Goal: Information Seeking & Learning: Learn about a topic

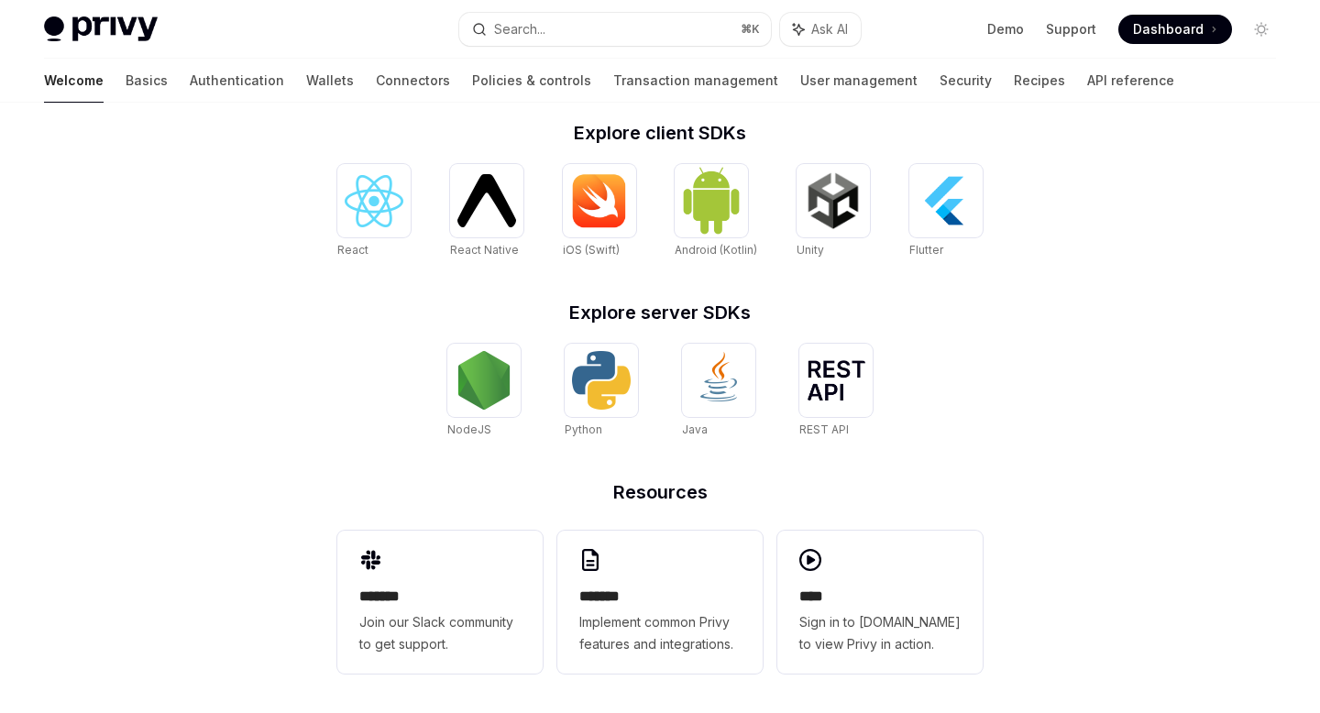
scroll to position [744, 0]
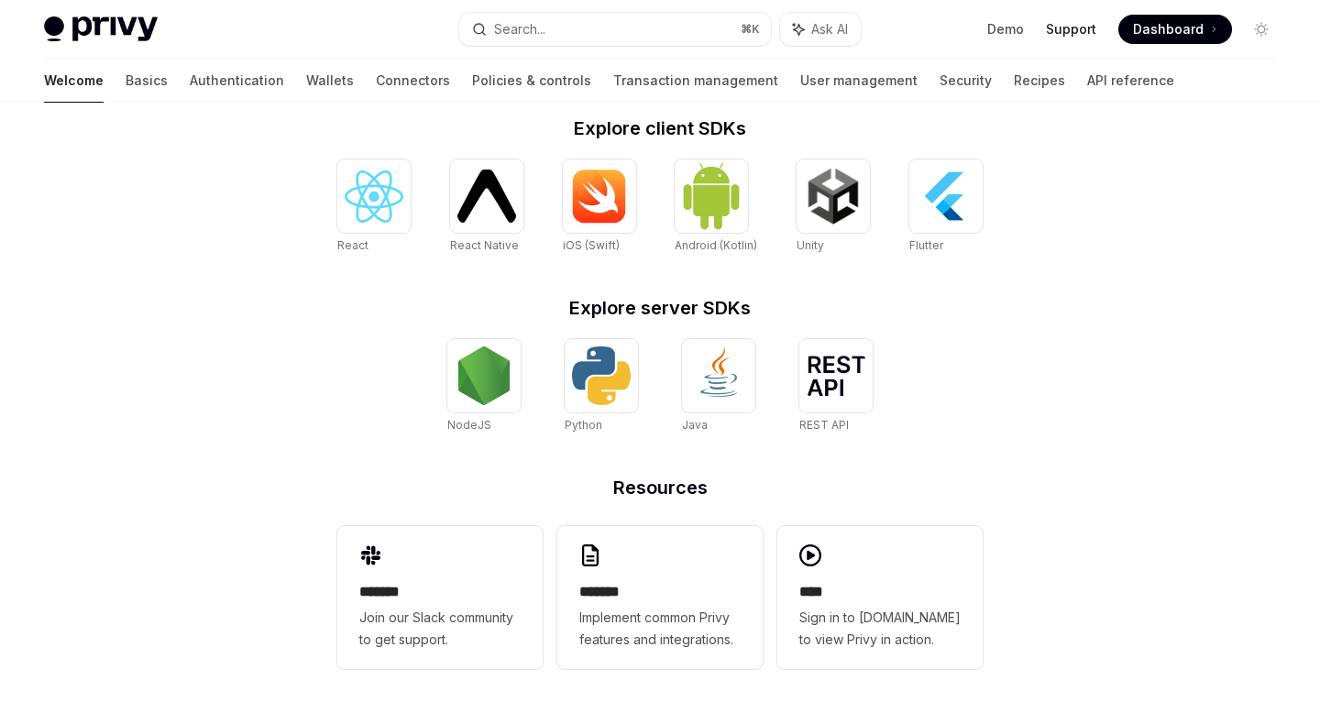
click at [1070, 31] on link "Support" at bounding box center [1071, 29] width 50 height 18
click at [1091, 22] on link "Support" at bounding box center [1071, 29] width 50 height 18
click at [704, 29] on button "Search... ⌘ K" at bounding box center [614, 29] width 311 height 33
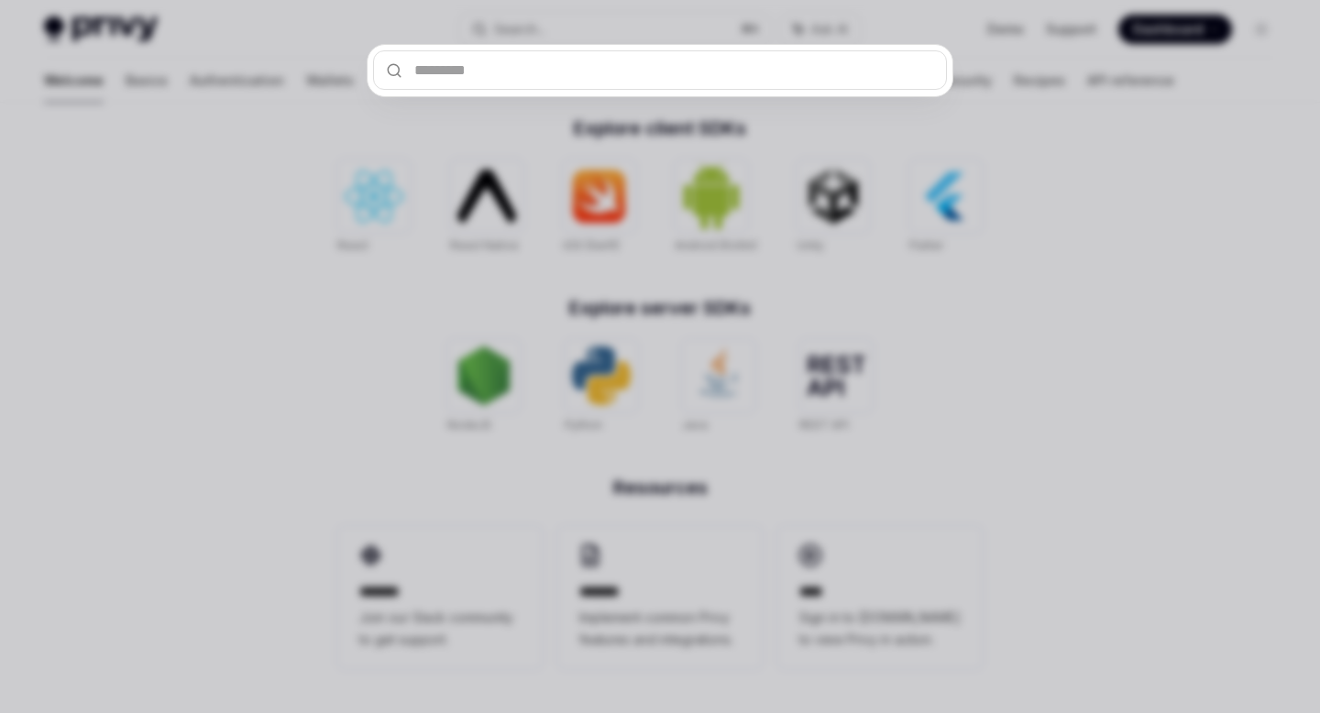
type input "*"
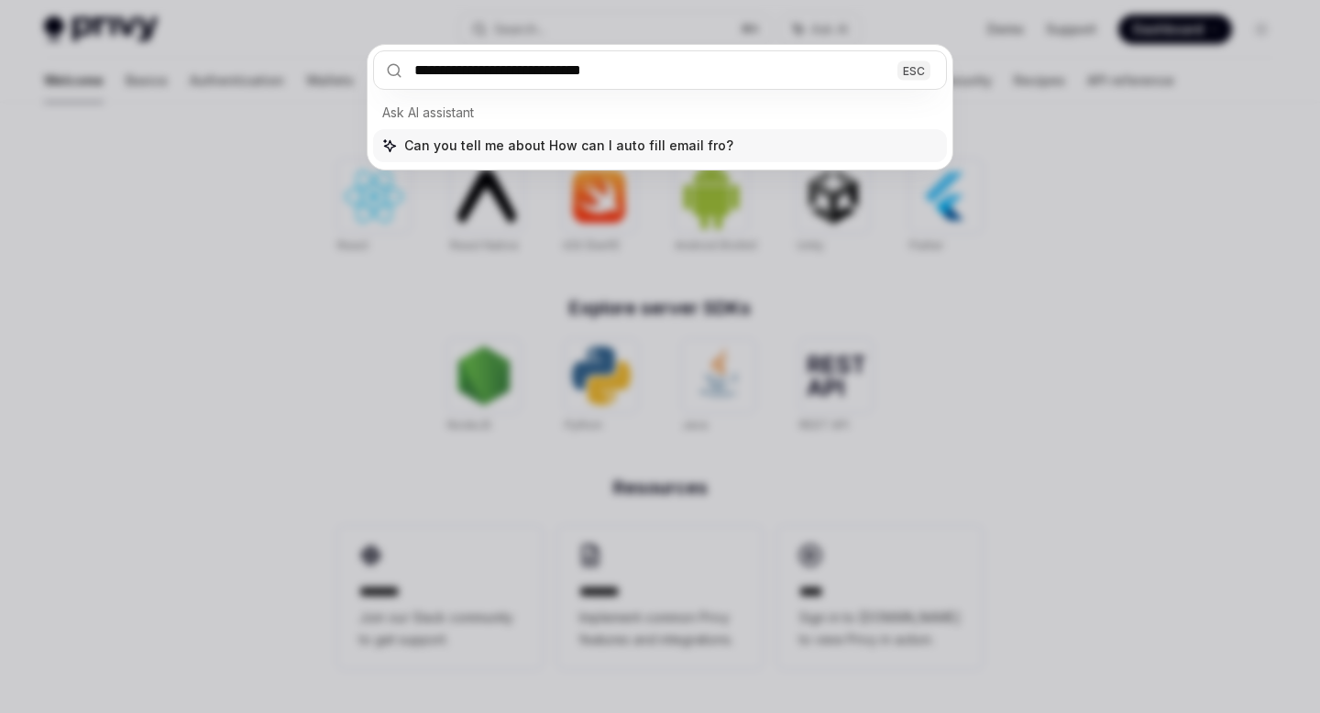
type input "**********"
type textarea "*"
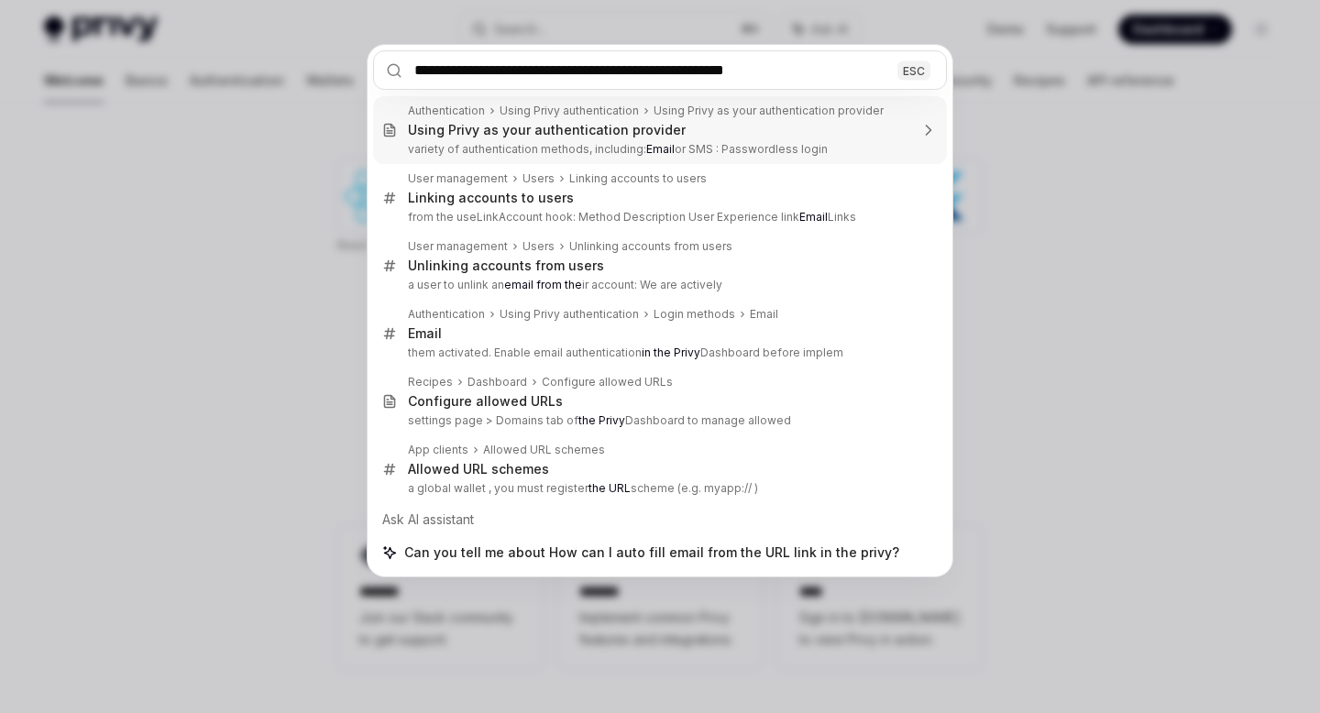
click at [568, 72] on input "**********" at bounding box center [660, 69] width 574 height 39
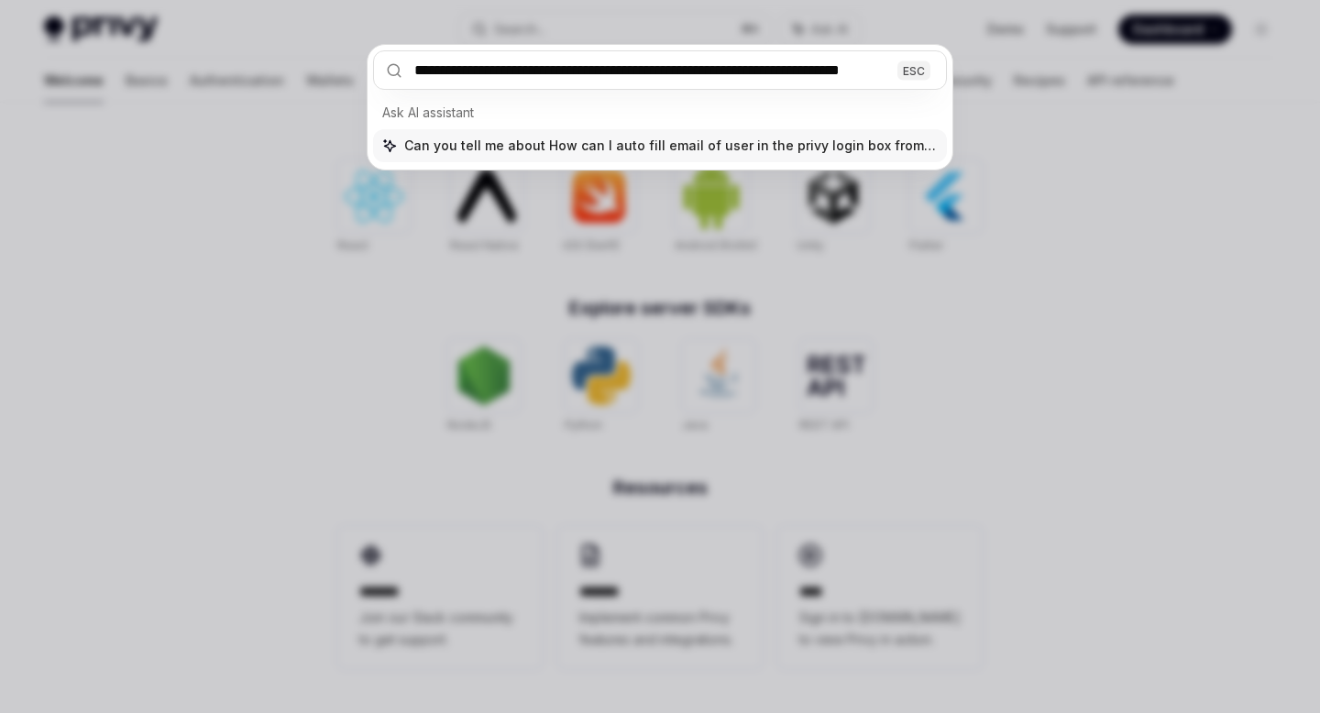
scroll to position [0, 0]
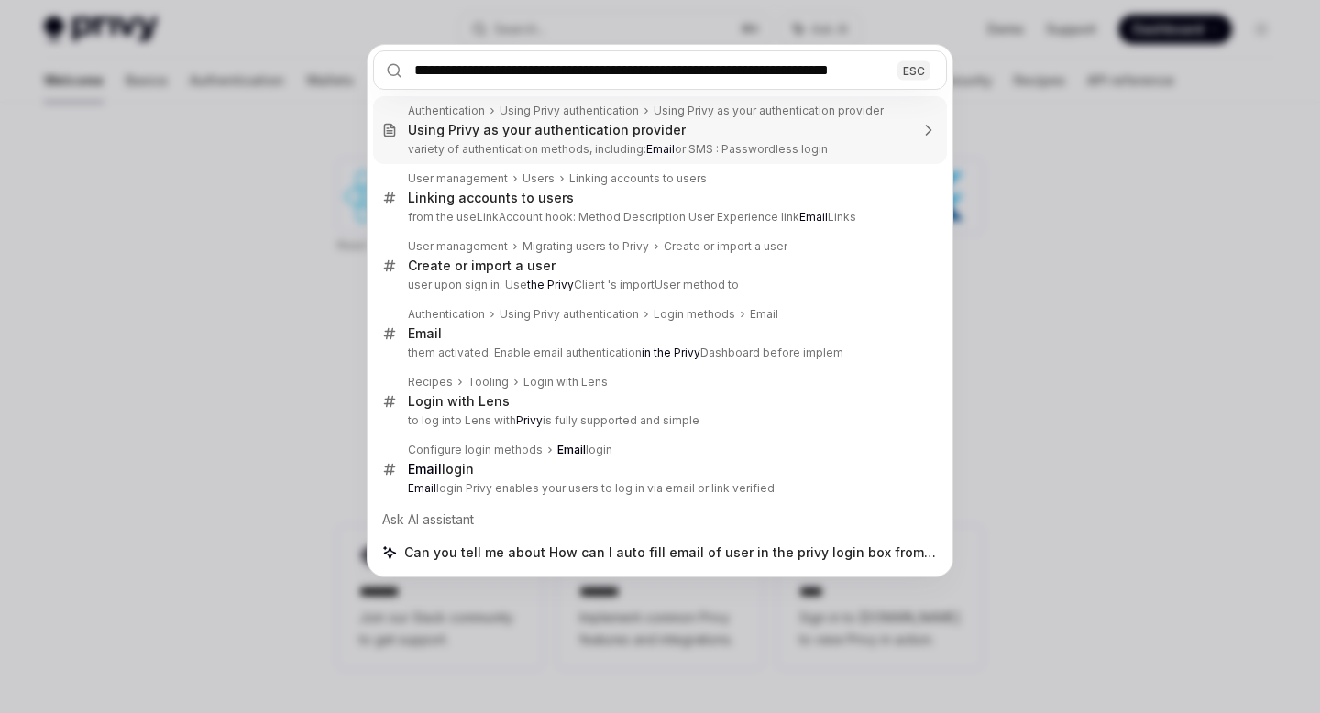
type input "**********"
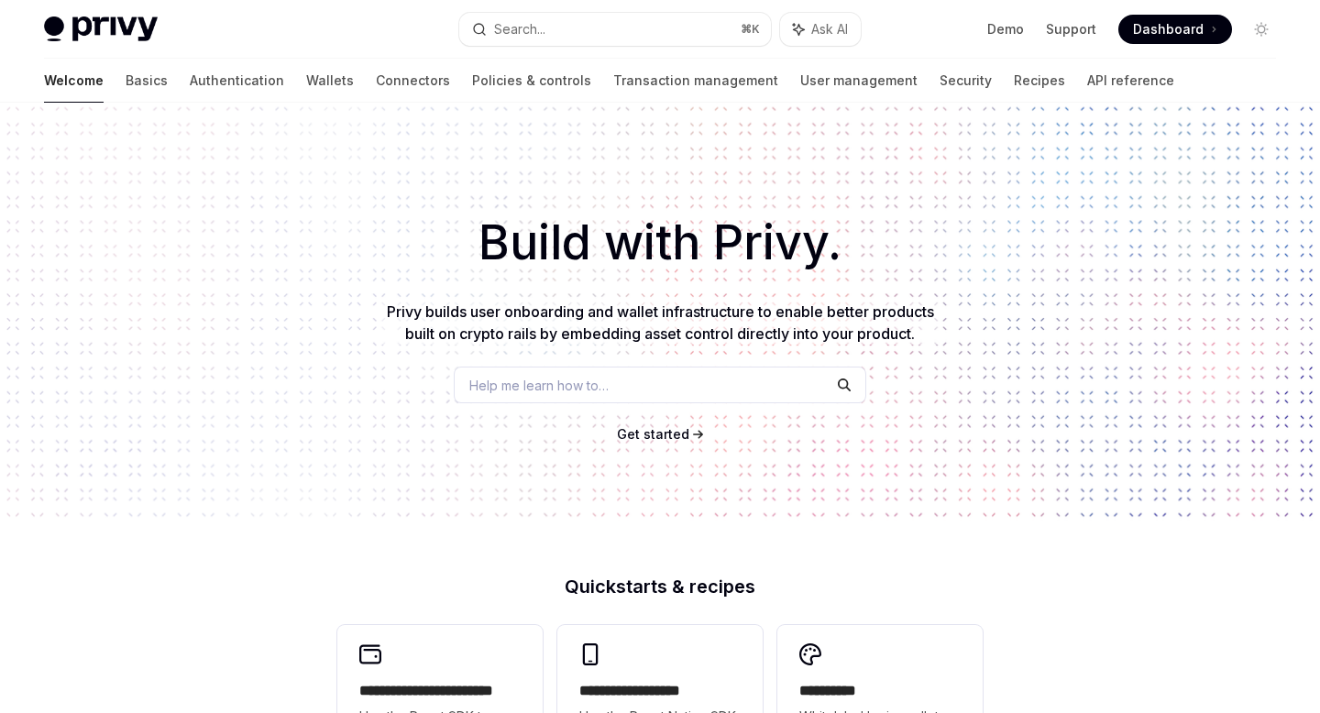
scroll to position [12, 0]
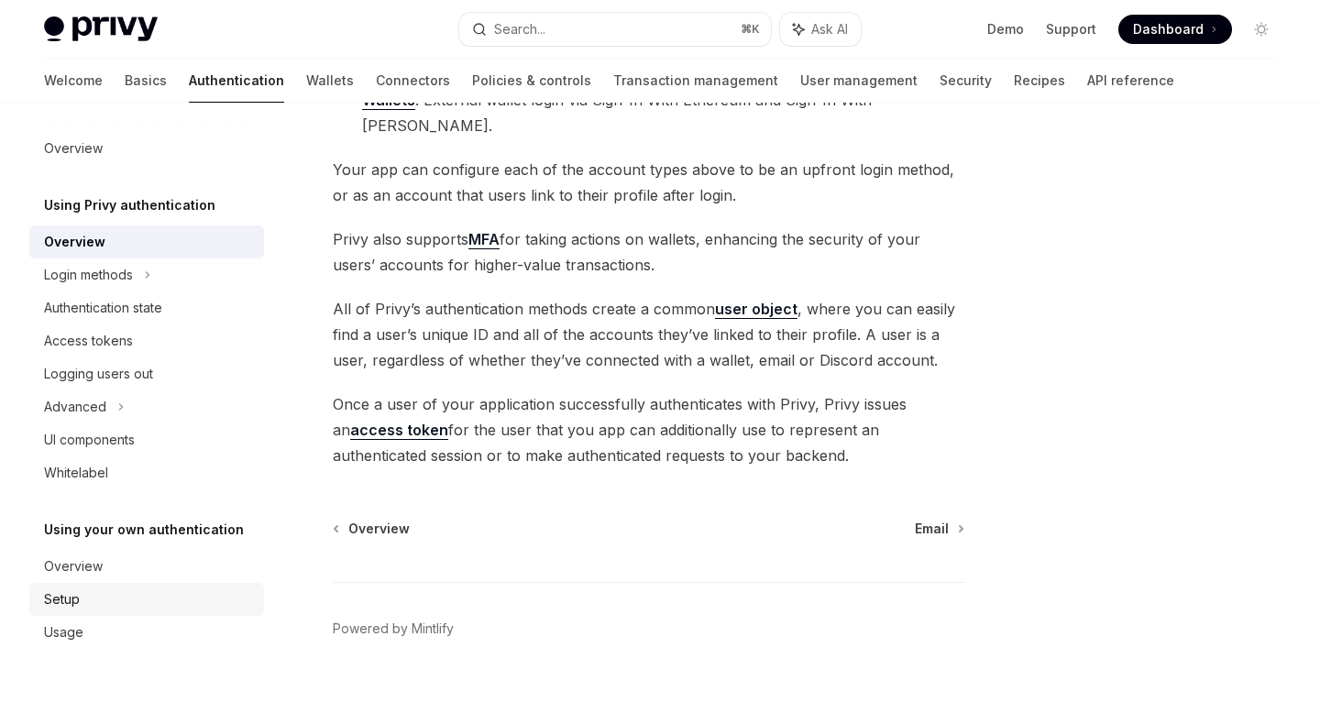
scroll to position [373, 0]
click at [123, 276] on div "Login methods" at bounding box center [88, 275] width 89 height 22
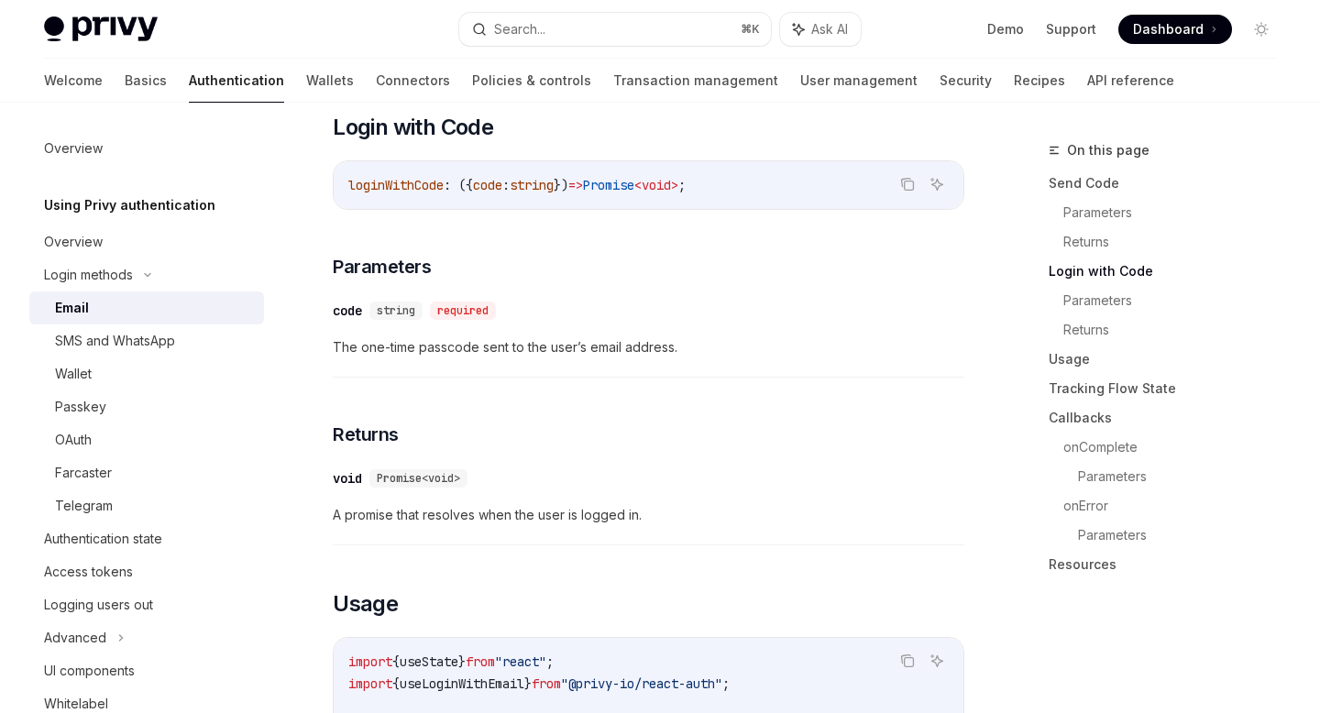
scroll to position [1082, 0]
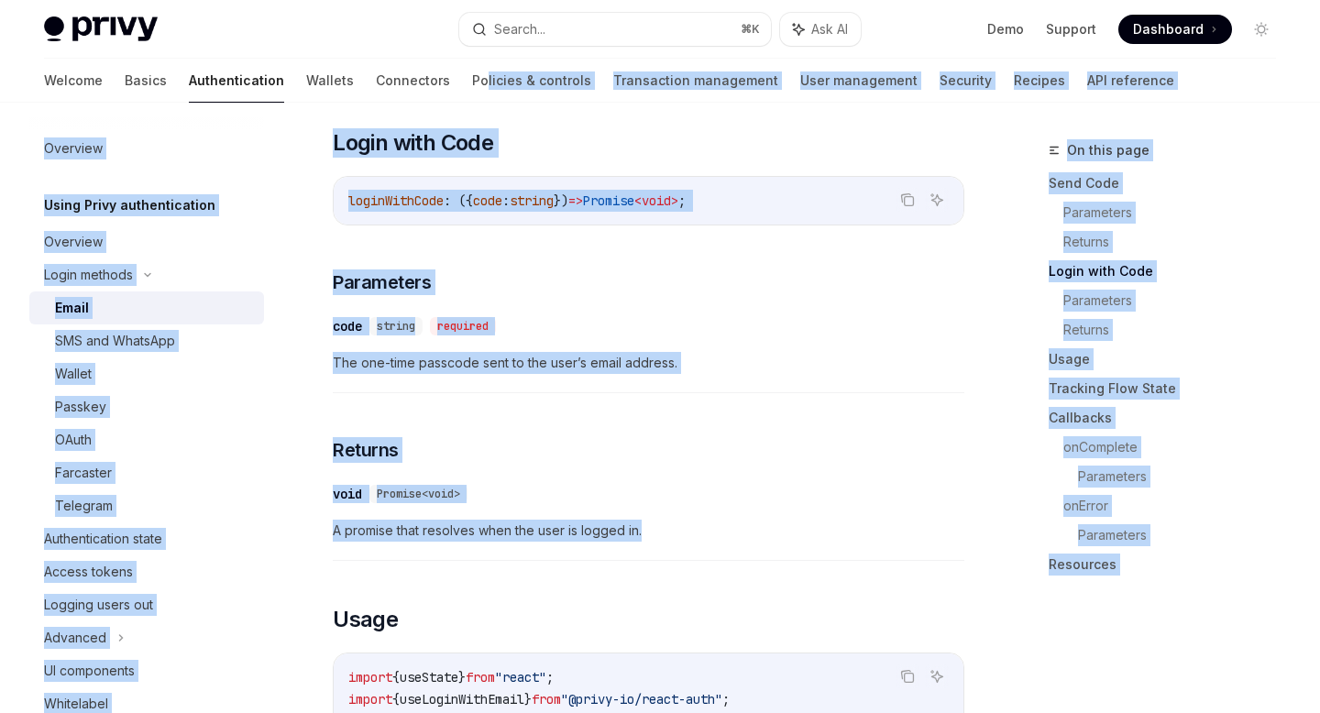
drag, startPoint x: 620, startPoint y: 542, endPoint x: 386, endPoint y: 16, distance: 574.9
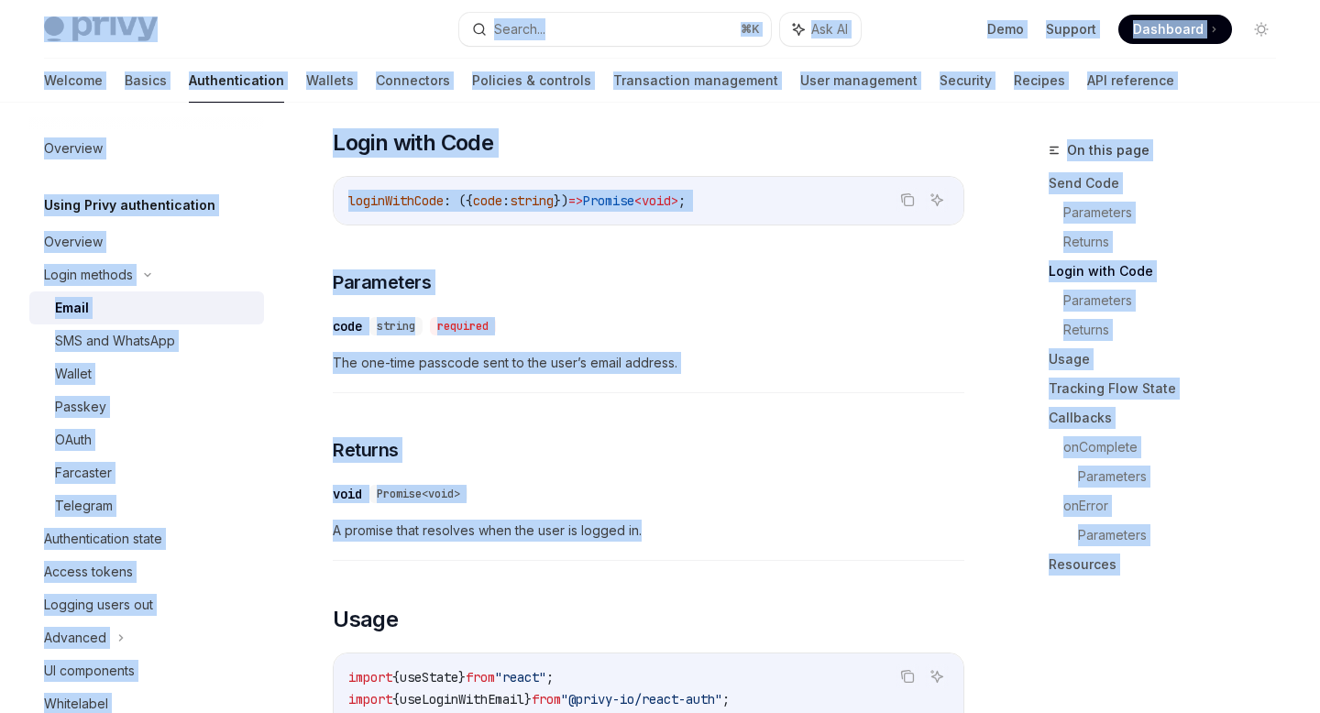
click at [960, 352] on span "The one-time passcode sent to the user’s email address." at bounding box center [649, 363] width 632 height 22
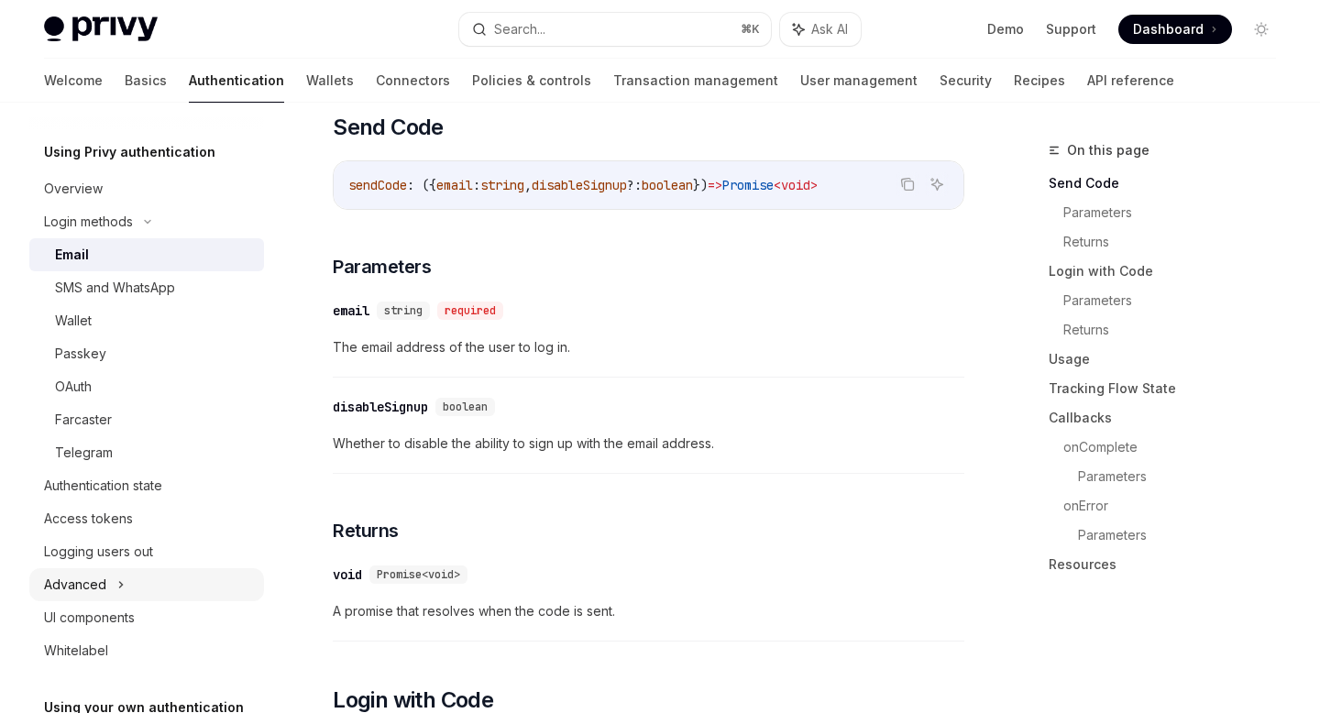
scroll to position [0, 0]
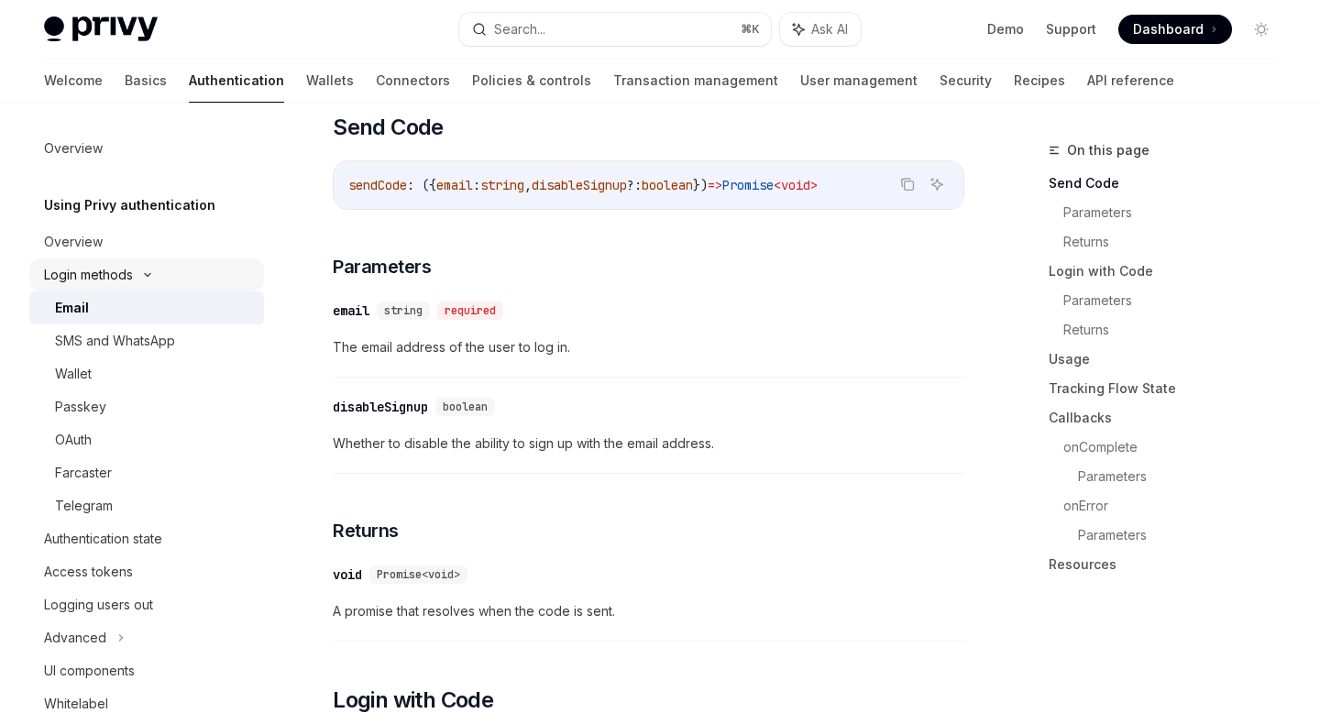
click at [121, 275] on div "Login methods" at bounding box center [88, 275] width 89 height 22
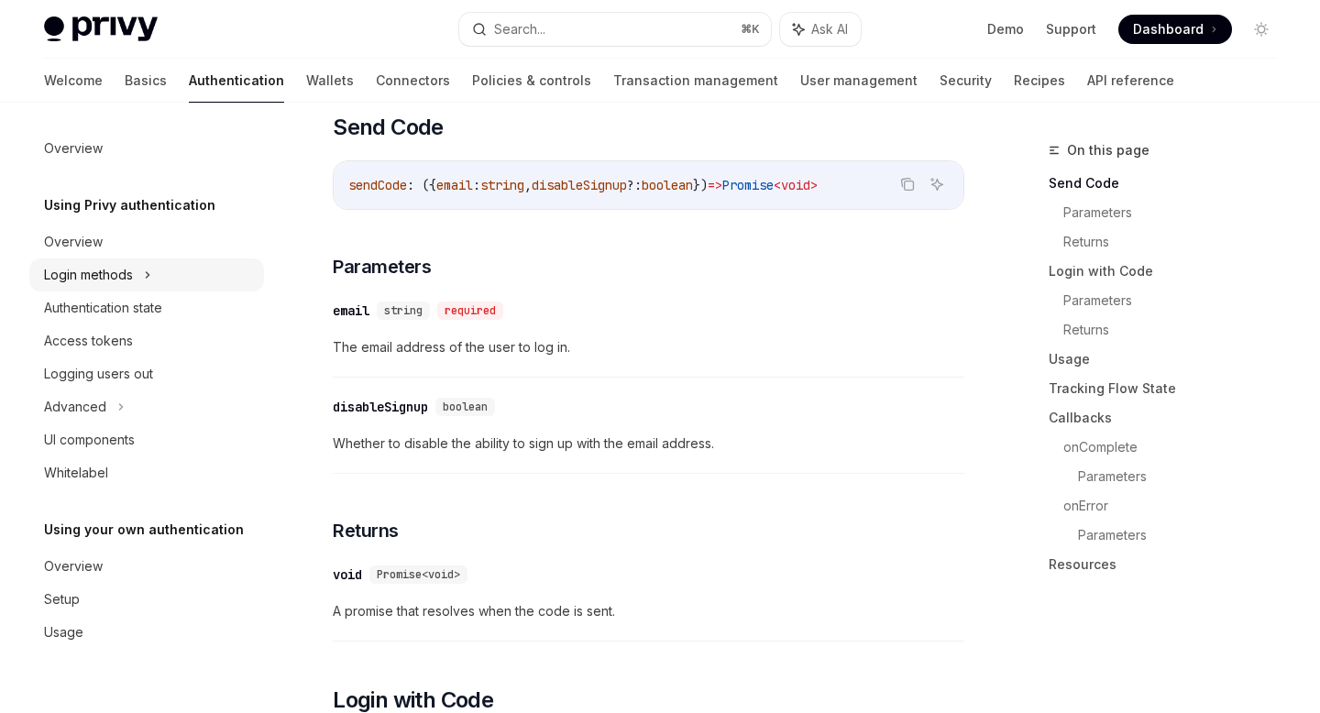
click at [121, 275] on div "Login methods" at bounding box center [88, 275] width 89 height 22
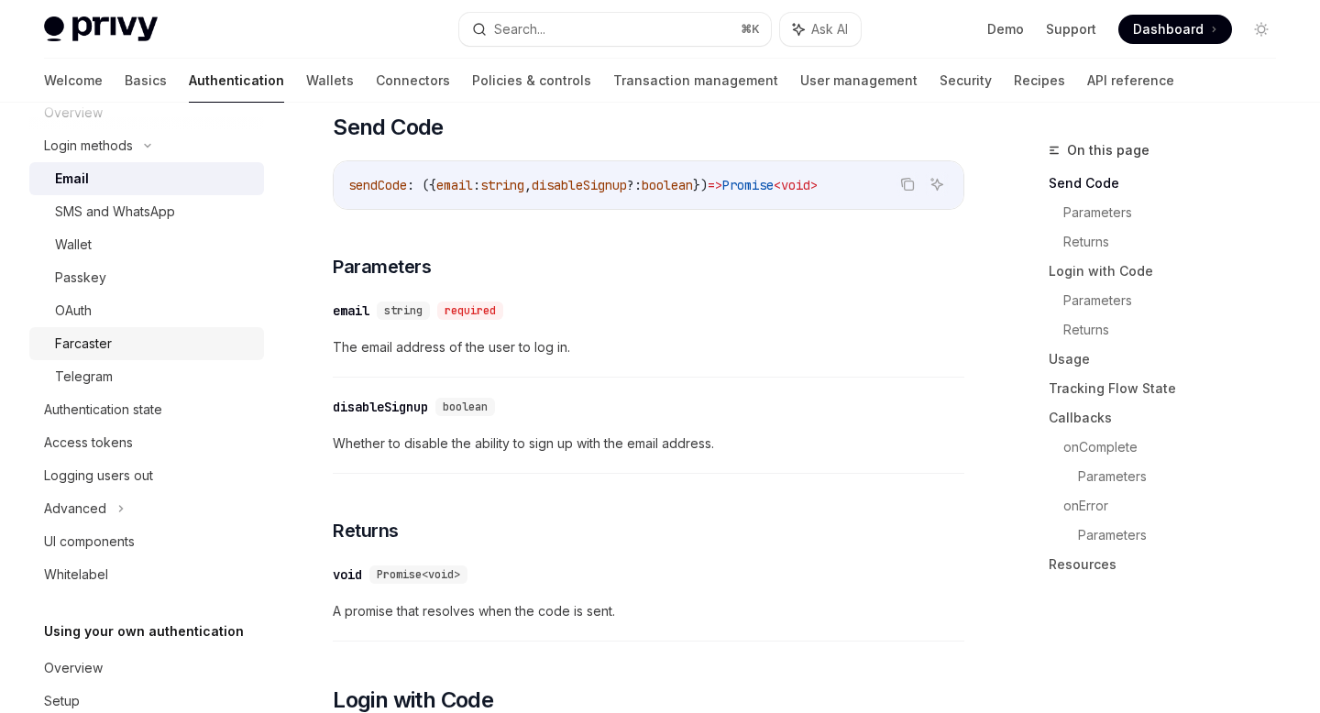
scroll to position [203, 0]
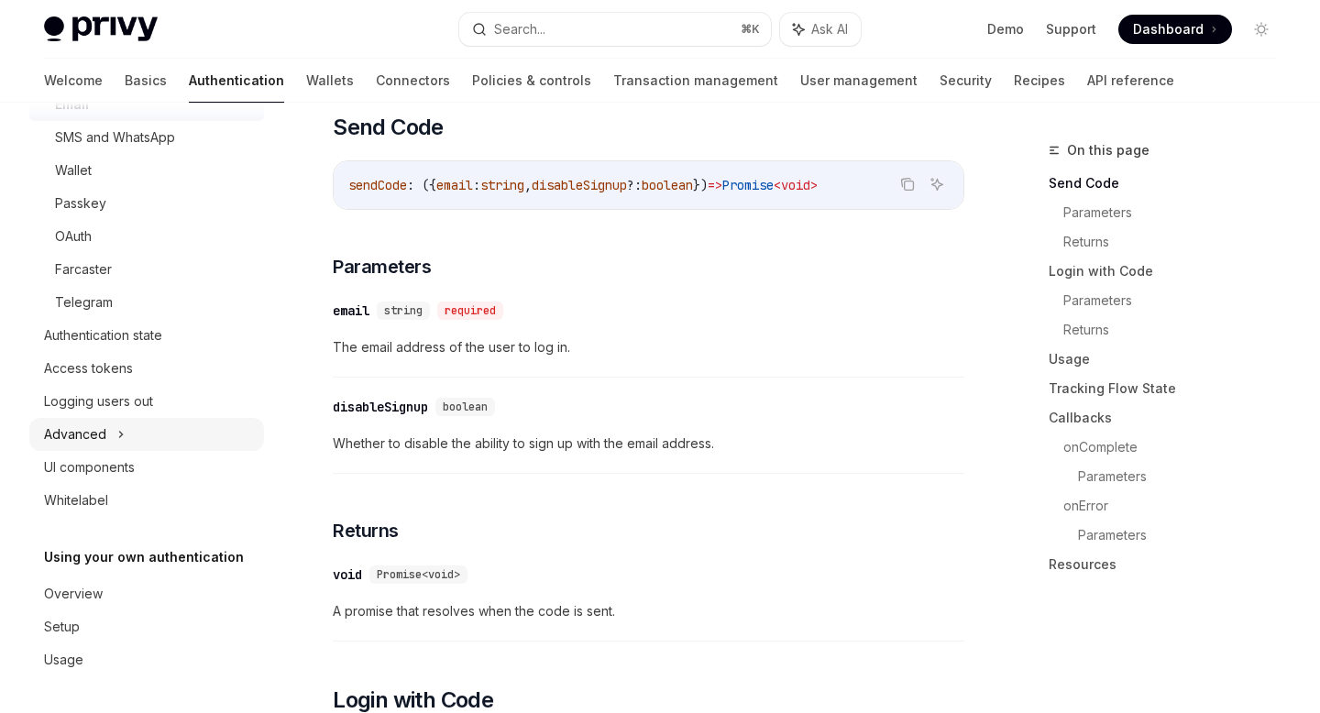
click at [117, 434] on icon at bounding box center [120, 434] width 7 height 22
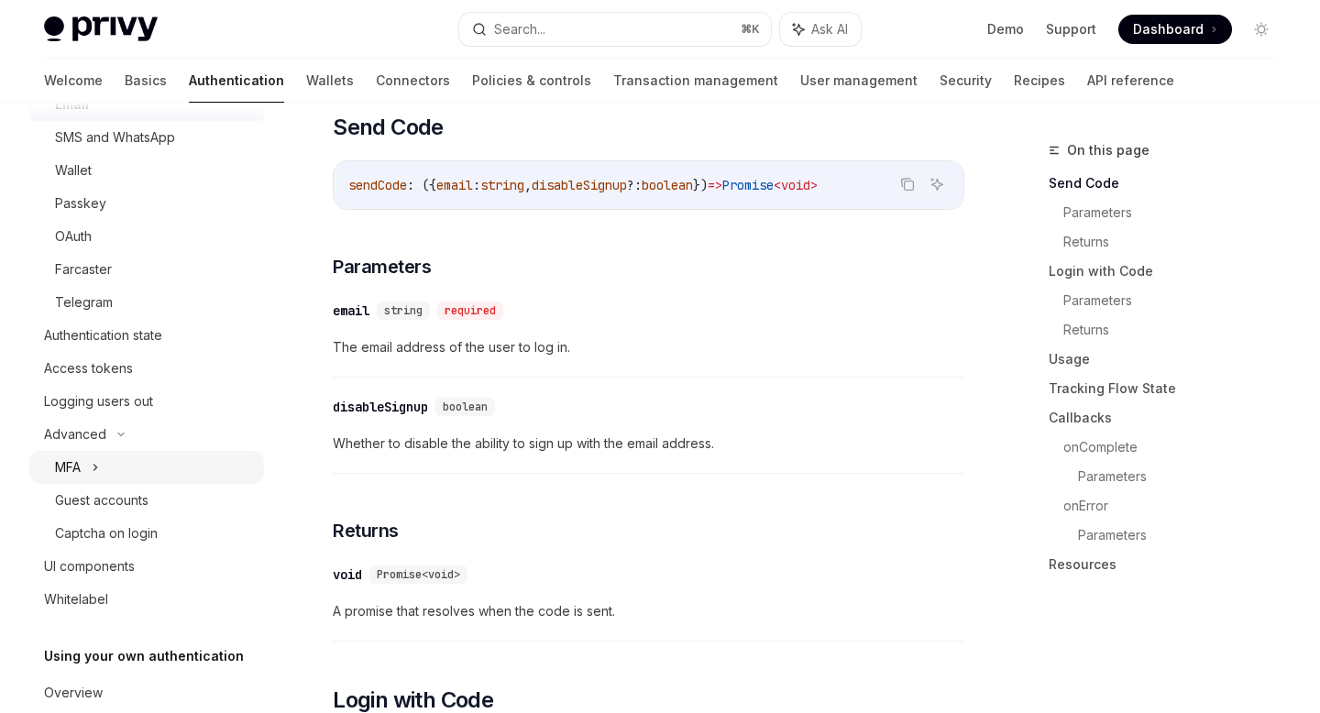
click at [102, 468] on div "MFA" at bounding box center [146, 467] width 235 height 33
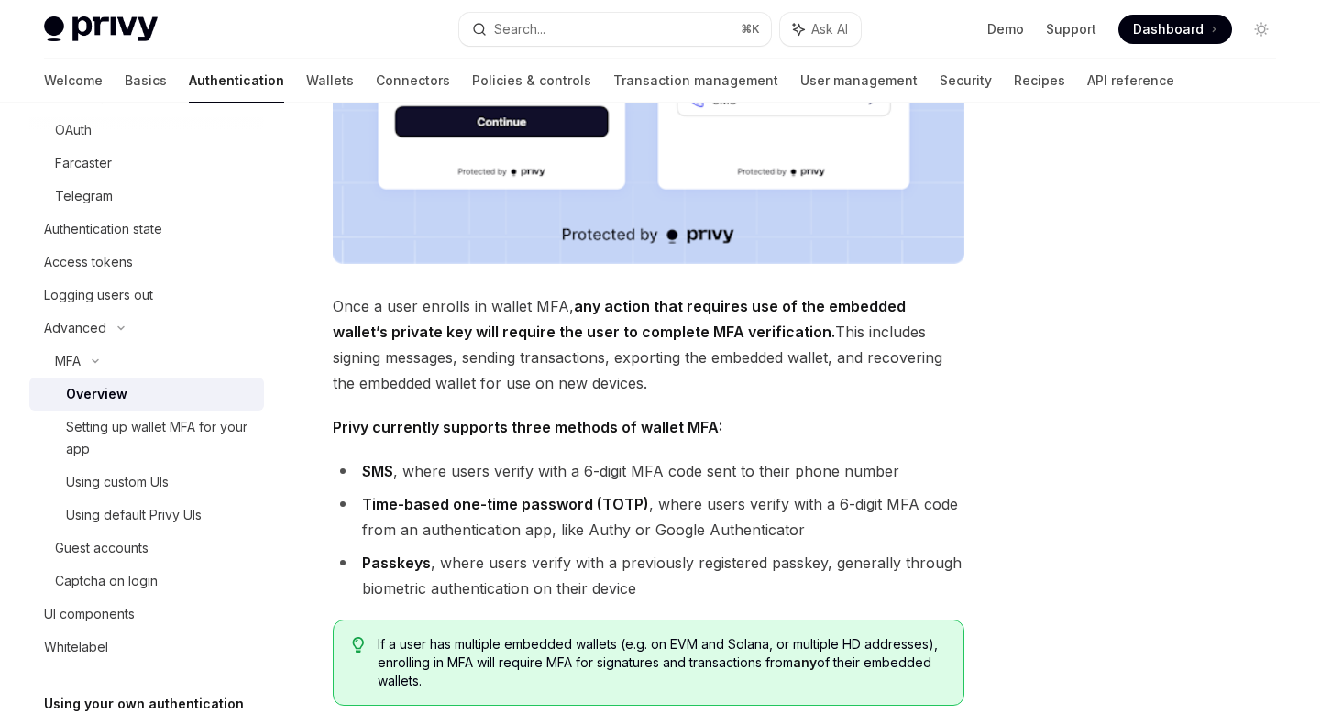
scroll to position [535, 0]
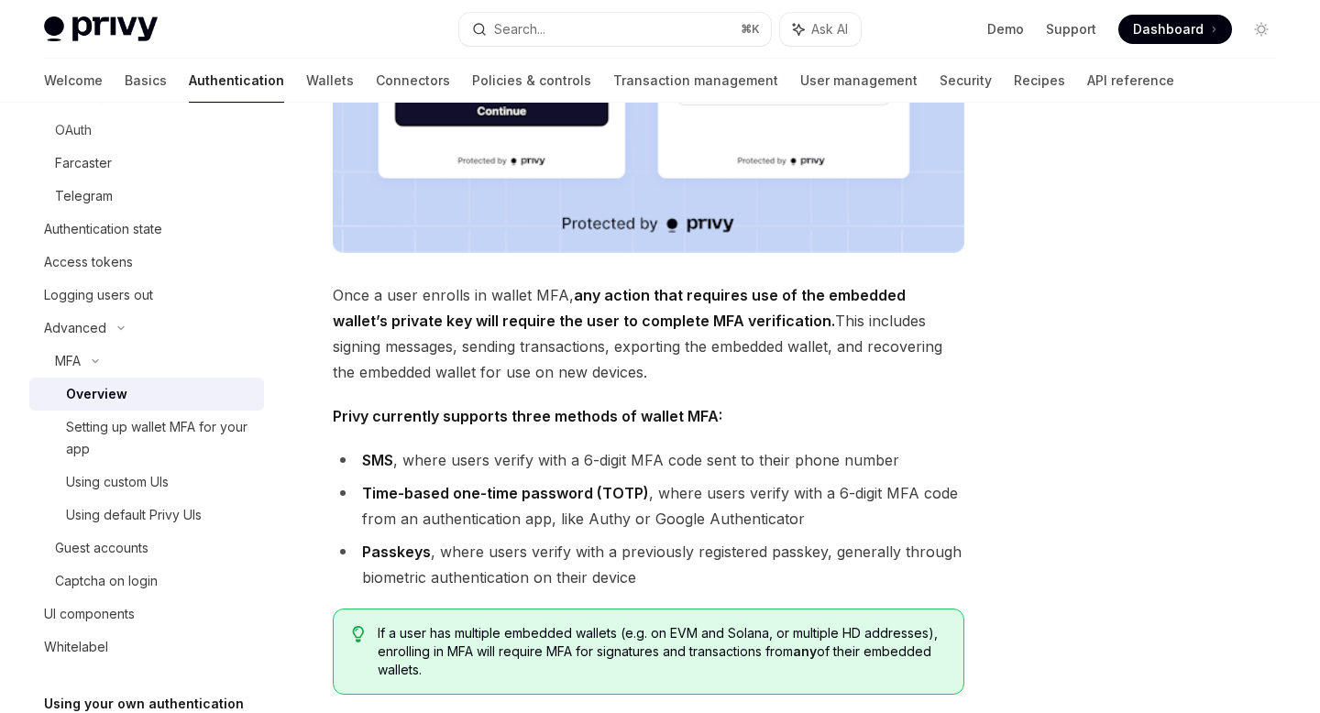
click at [499, 295] on span "Once a user enrolls in wallet MFA, any action that requires use of the embedded…" at bounding box center [649, 333] width 632 height 103
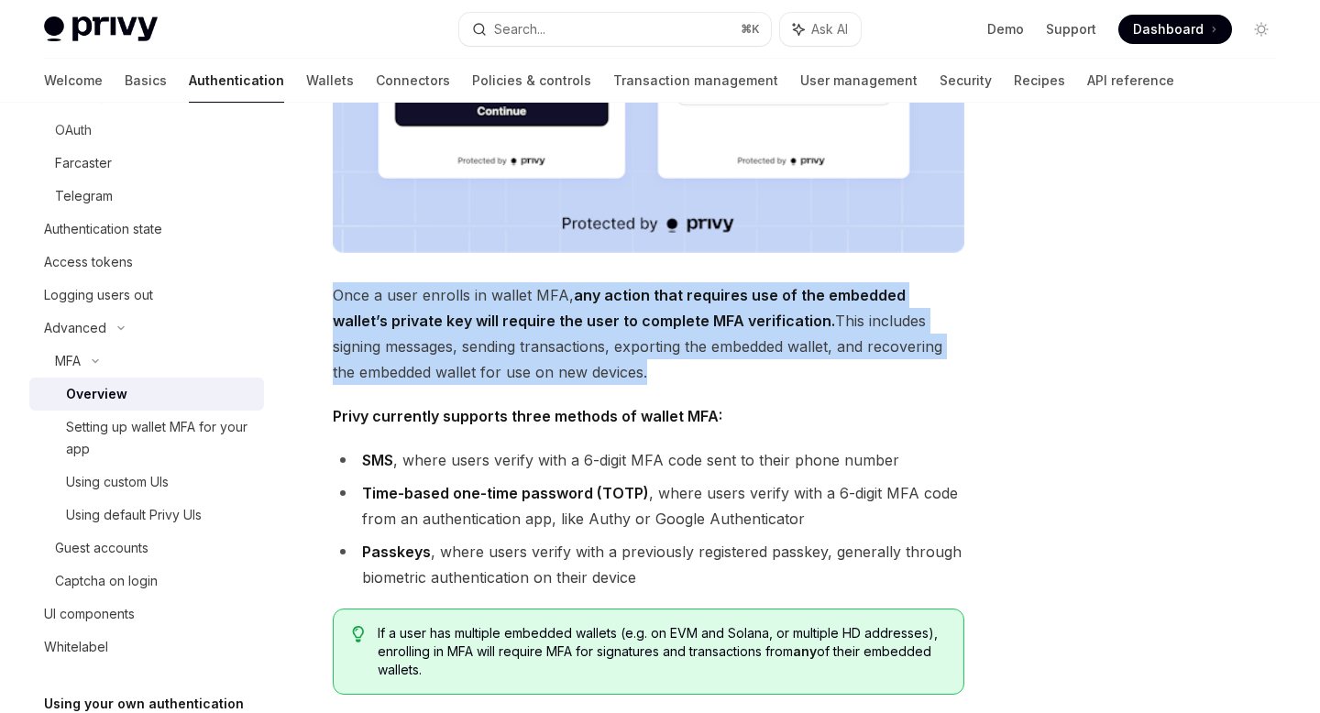
click at [499, 295] on span "Once a user enrolls in wallet MFA, any action that requires use of the embedded…" at bounding box center [649, 333] width 632 height 103
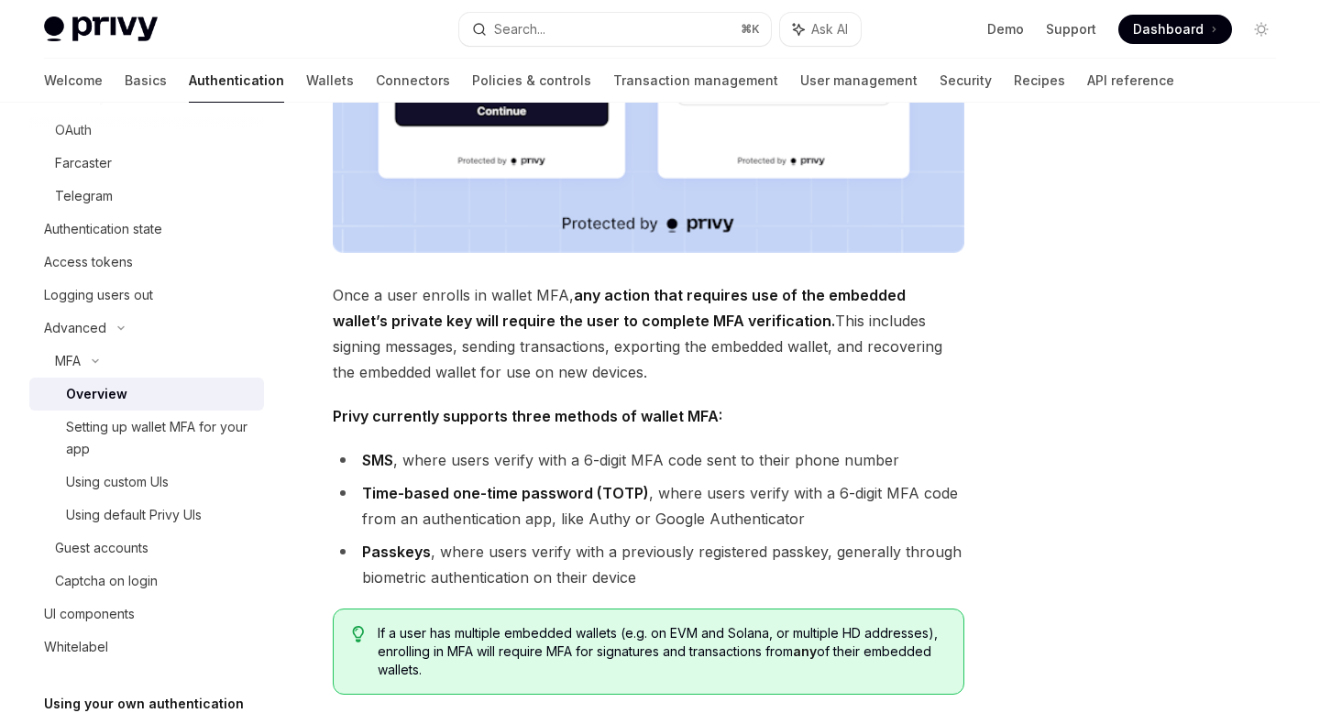
click at [629, 292] on strong "any action that requires use of the embedded wallet’s private key will require …" at bounding box center [619, 308] width 573 height 44
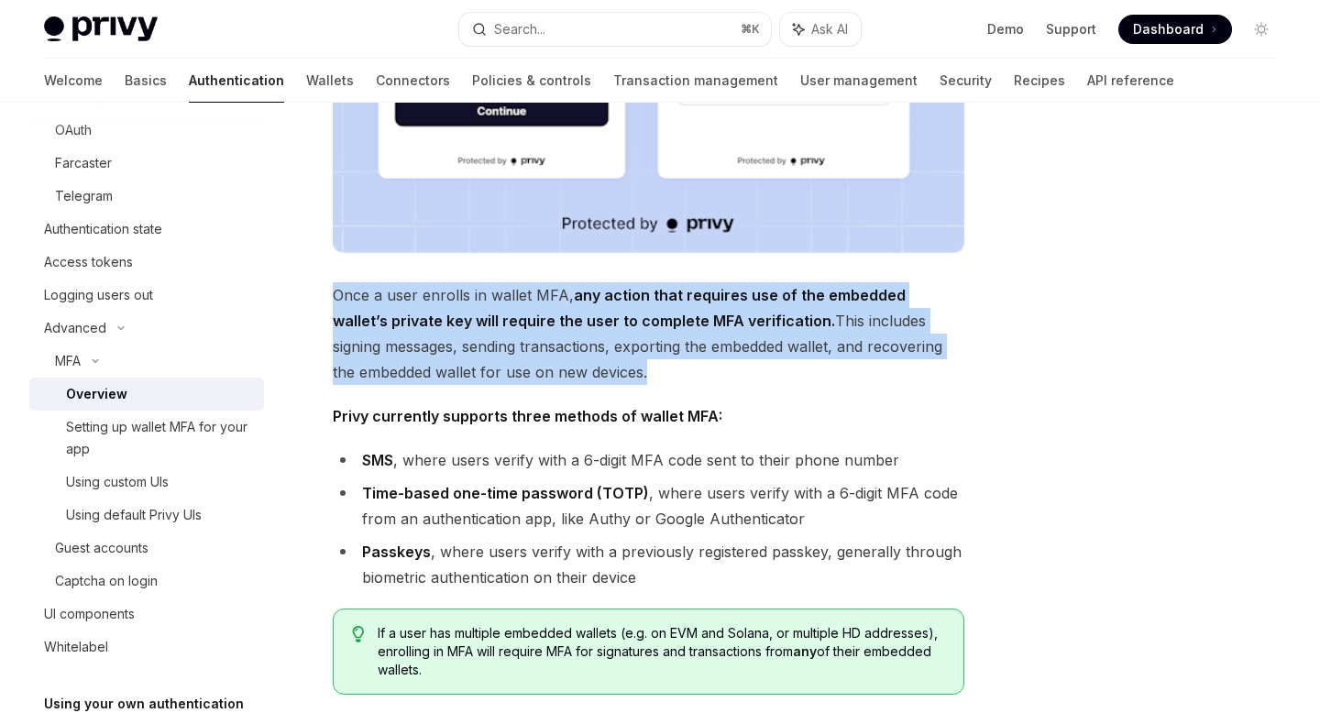
click at [629, 292] on strong "any action that requires use of the embedded wallet’s private key will require …" at bounding box center [619, 308] width 573 height 44
click at [806, 294] on strong "any action that requires use of the embedded wallet’s private key will require …" at bounding box center [619, 308] width 573 height 44
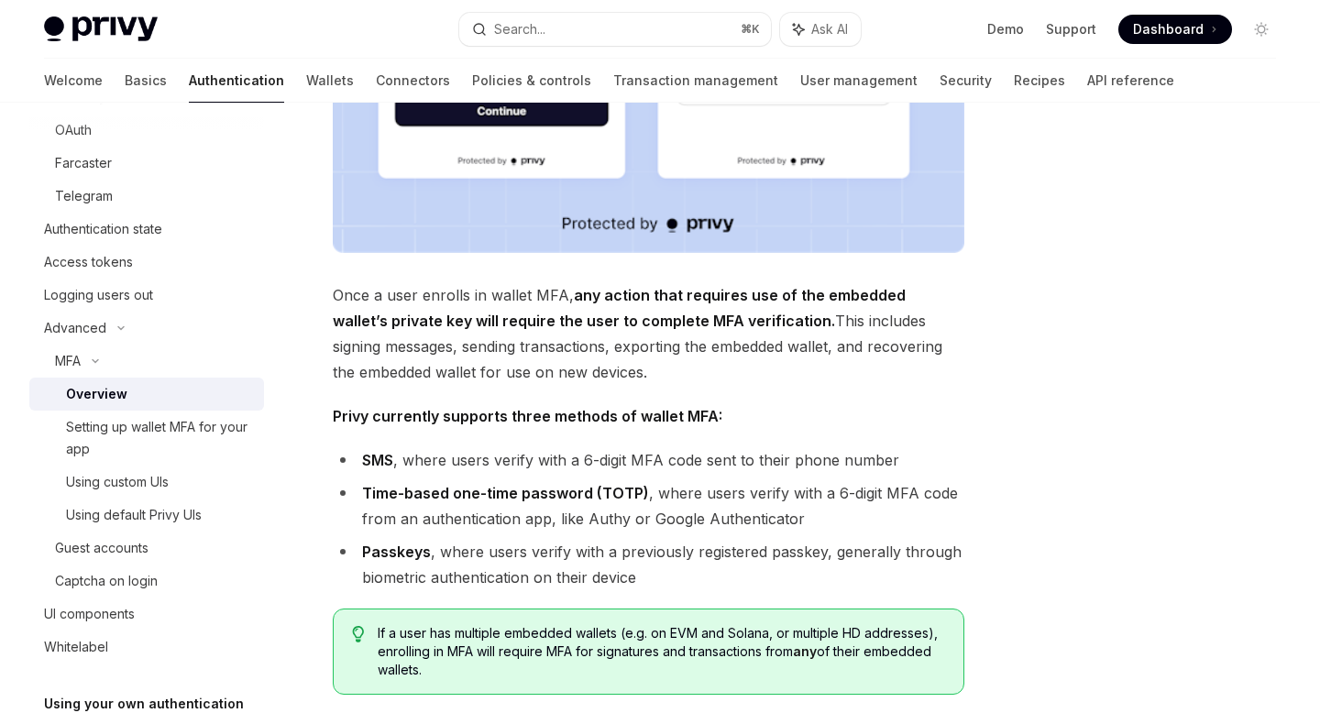
click at [870, 295] on strong "any action that requires use of the embedded wallet’s private key will require …" at bounding box center [619, 308] width 573 height 44
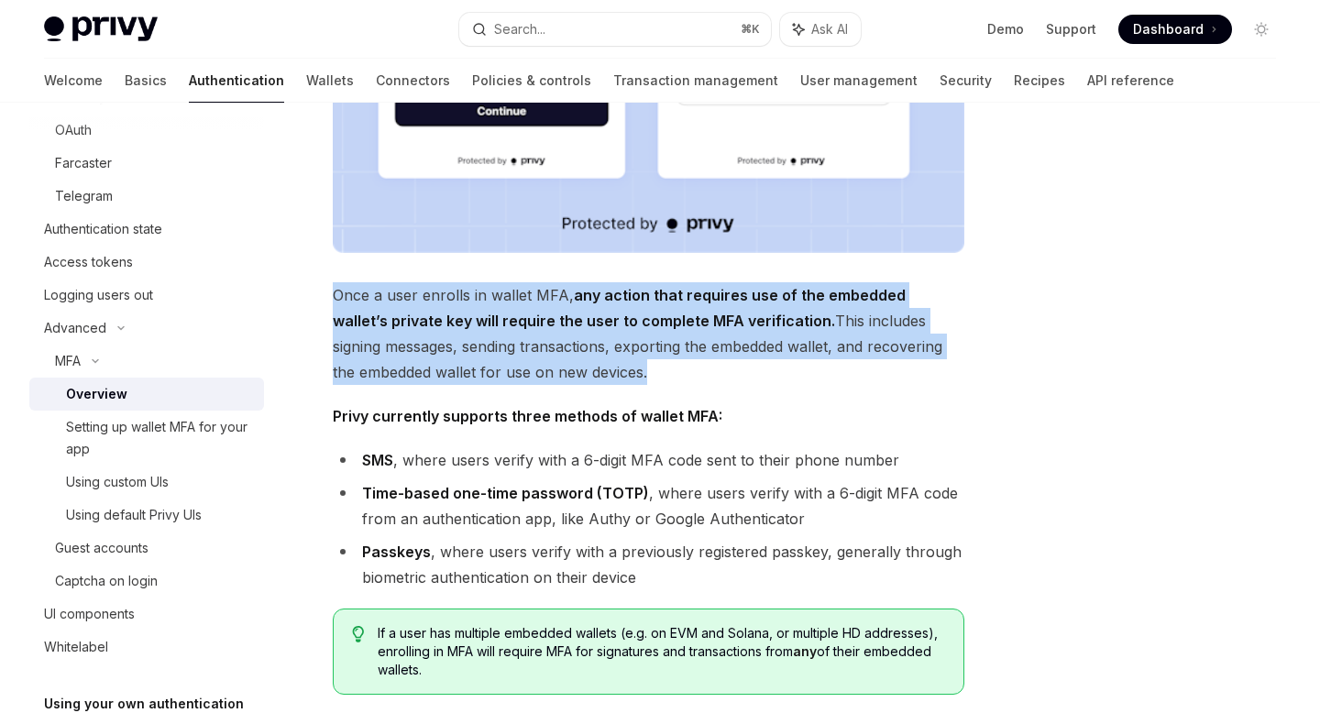
click at [870, 295] on strong "any action that requires use of the embedded wallet’s private key will require …" at bounding box center [619, 308] width 573 height 44
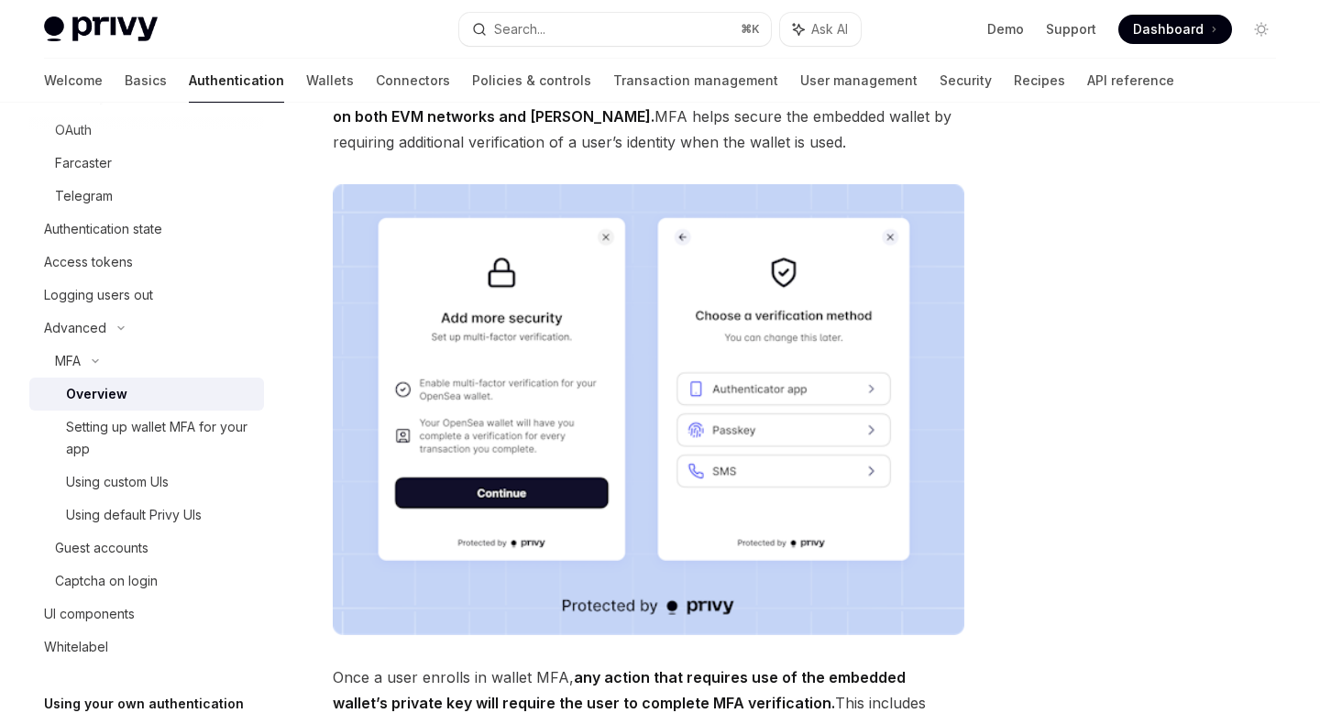
scroll to position [0, 0]
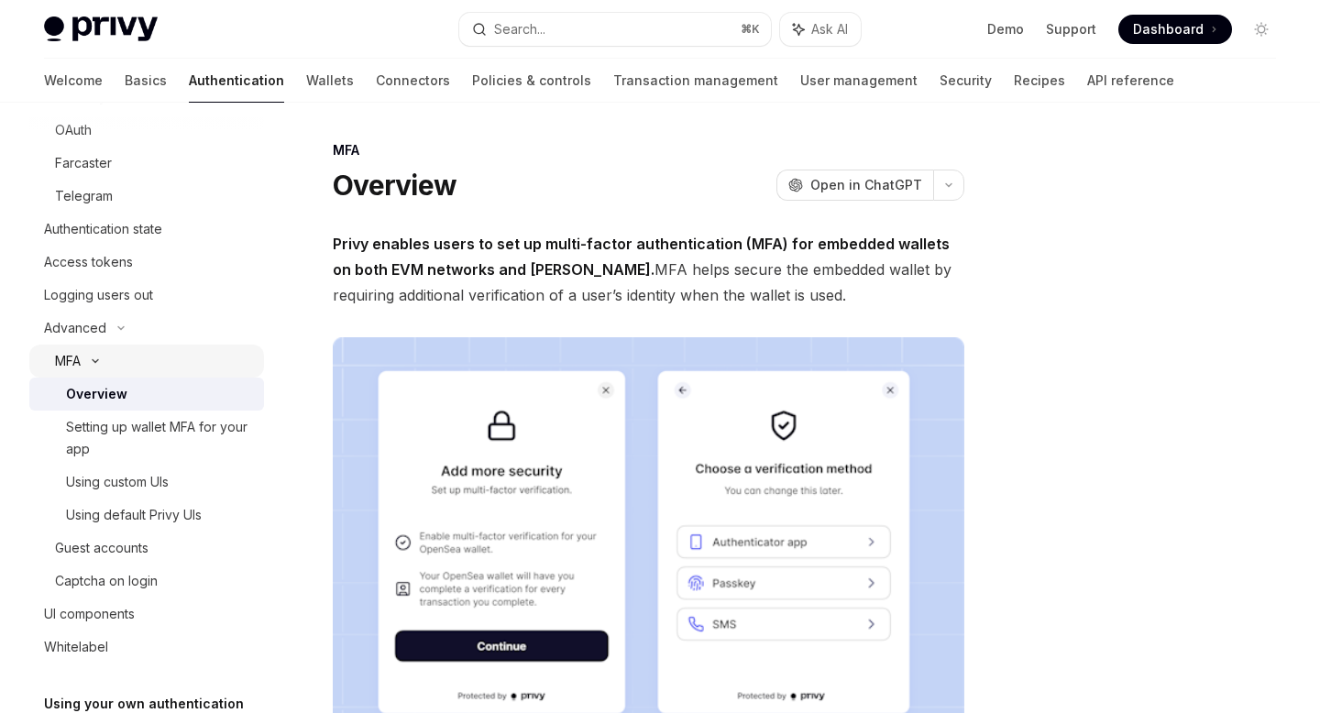
click at [102, 356] on div "MFA" at bounding box center [146, 361] width 235 height 33
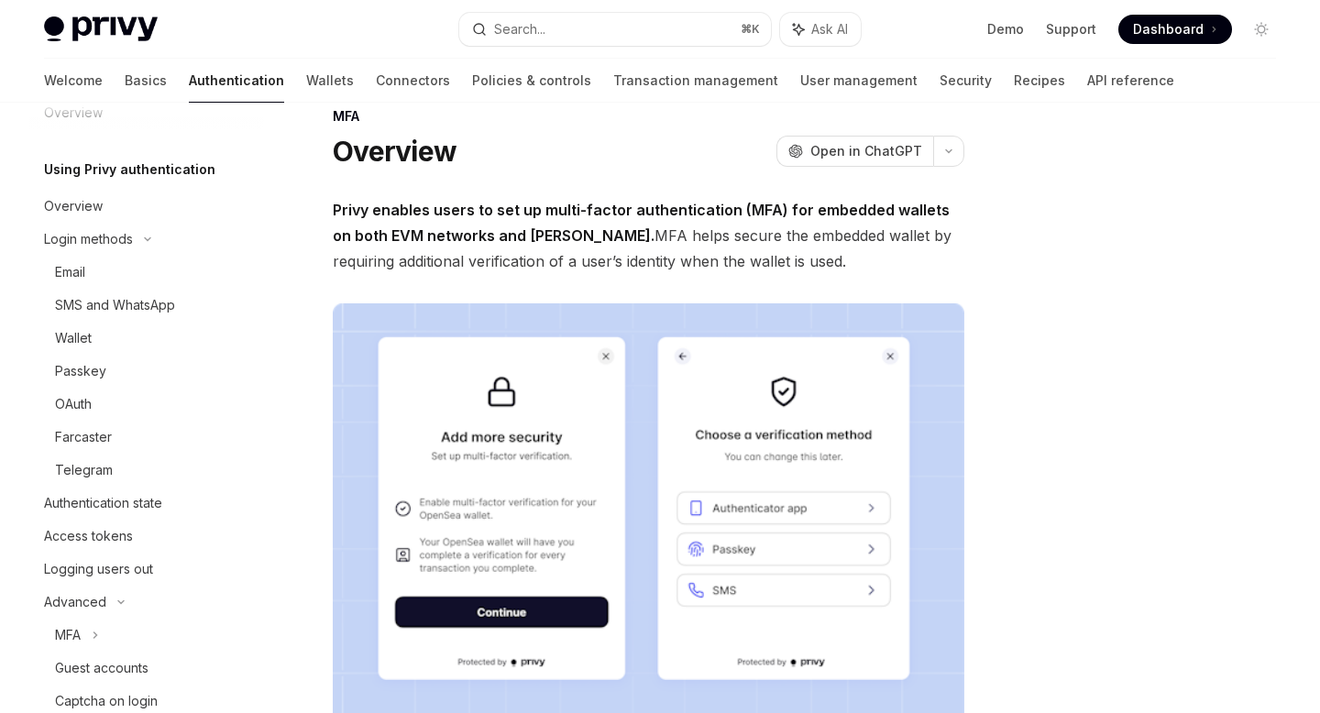
scroll to position [32, 0]
click at [184, 509] on div "Authentication state" at bounding box center [148, 507] width 209 height 22
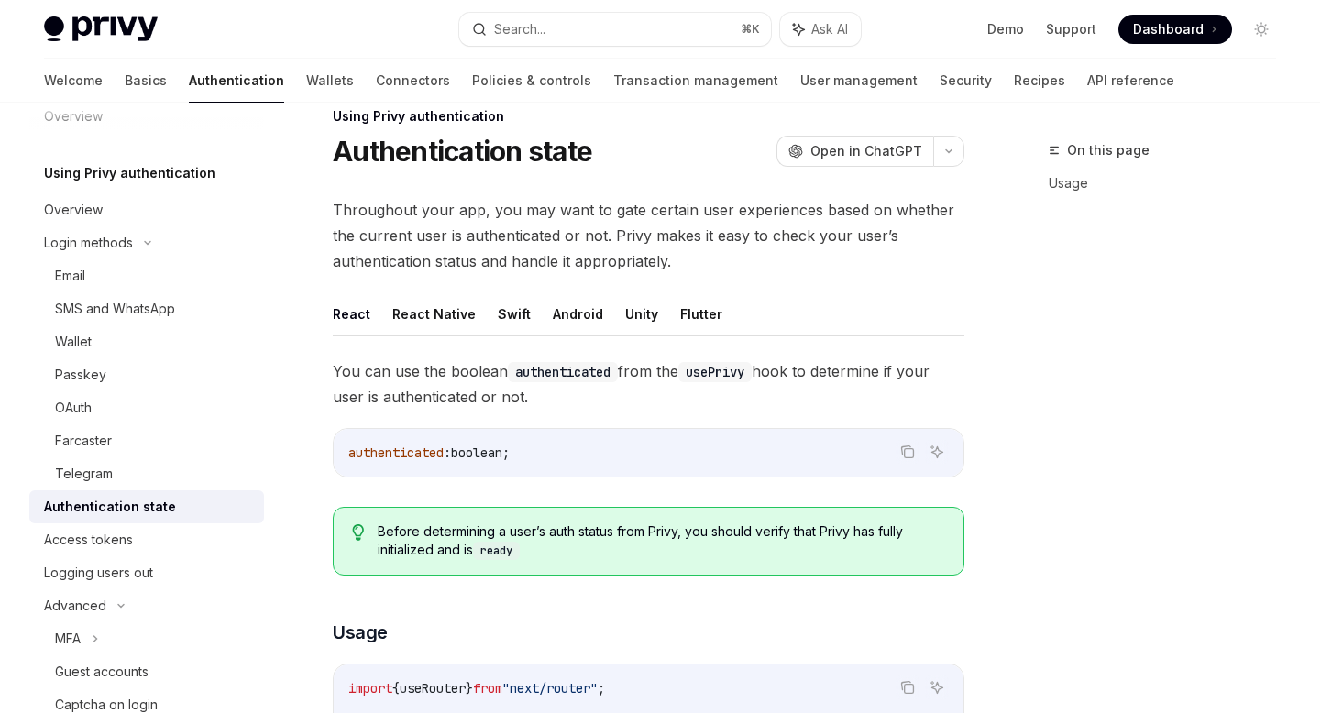
type textarea "*"
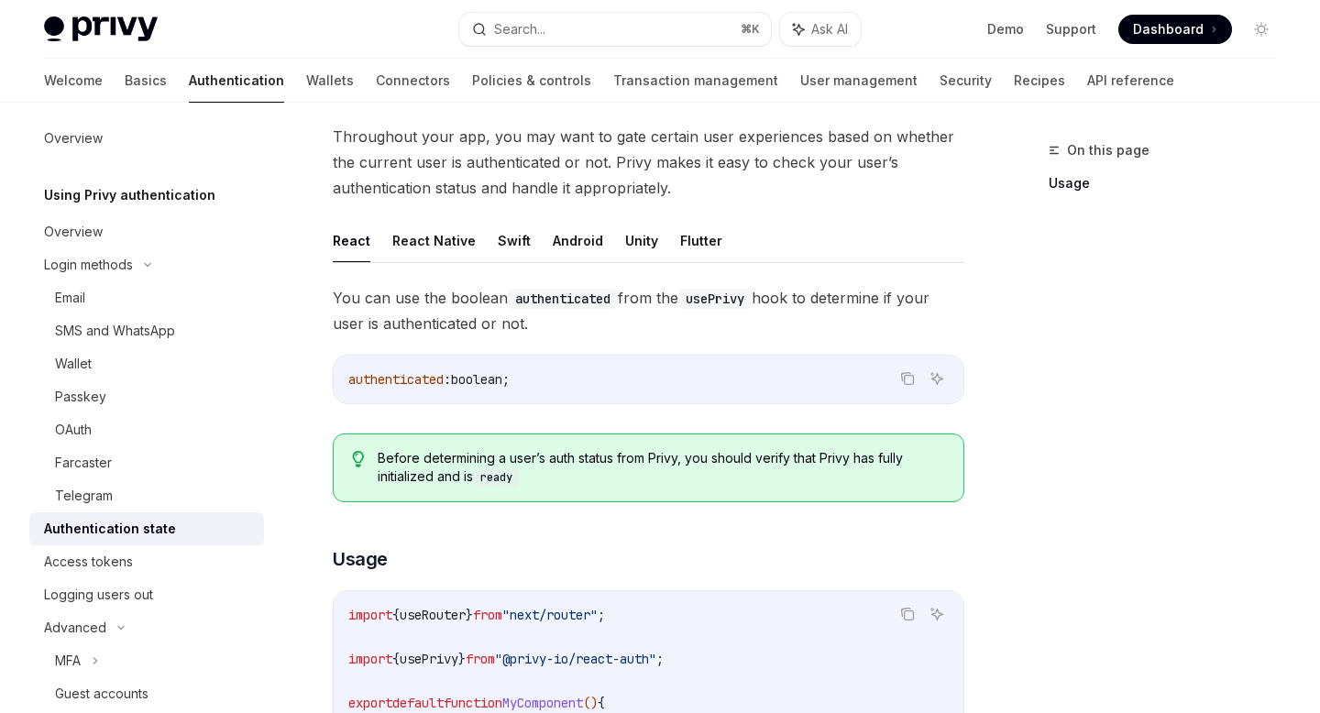
scroll to position [111, 0]
